Goal: Task Accomplishment & Management: Use online tool/utility

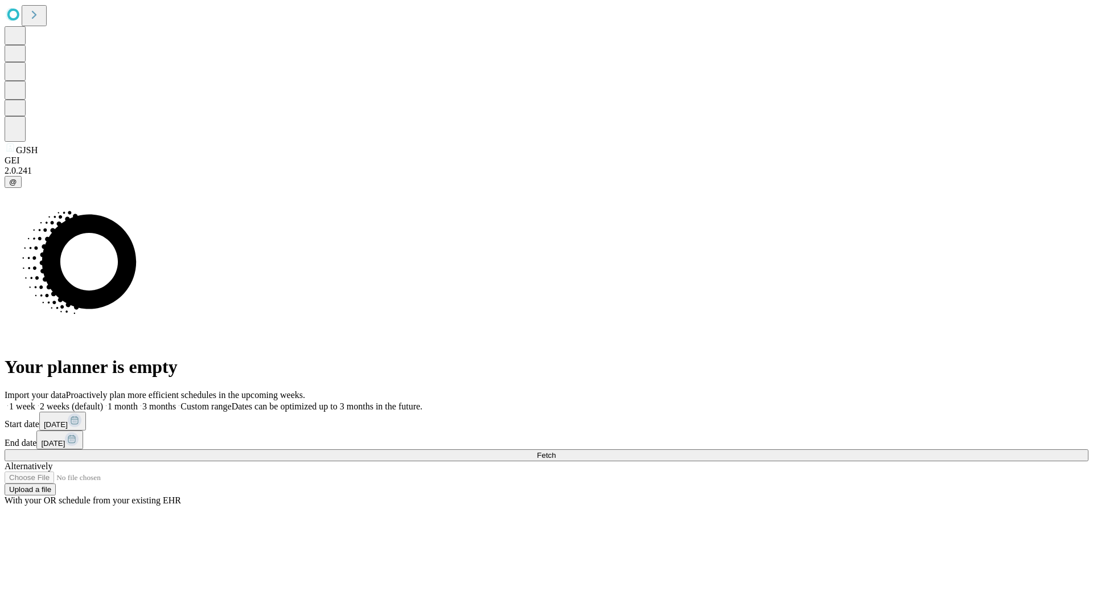
click at [555, 451] on span "Fetch" at bounding box center [546, 455] width 19 height 9
